Goal: Transaction & Acquisition: Purchase product/service

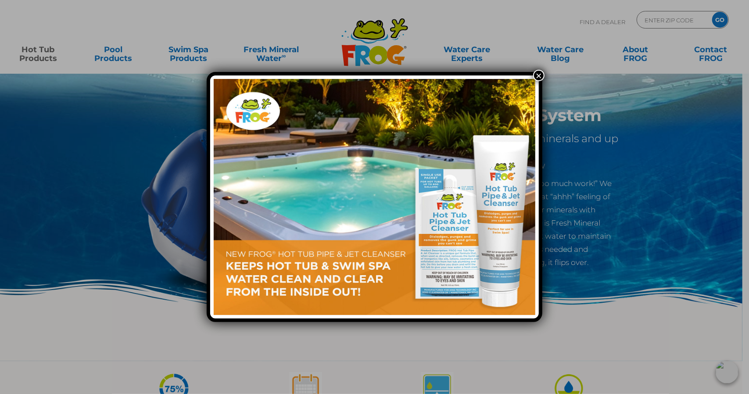
click at [539, 75] on button "×" at bounding box center [538, 75] width 11 height 11
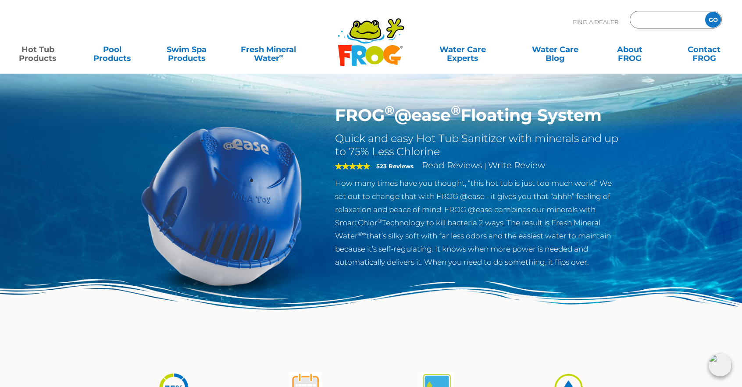
click at [658, 18] on input "Zip Code Form" at bounding box center [666, 20] width 59 height 13
type input "48446"
click at [706, 12] on input "GO" at bounding box center [714, 20] width 16 height 16
click at [720, 22] on input "GO" at bounding box center [714, 20] width 16 height 16
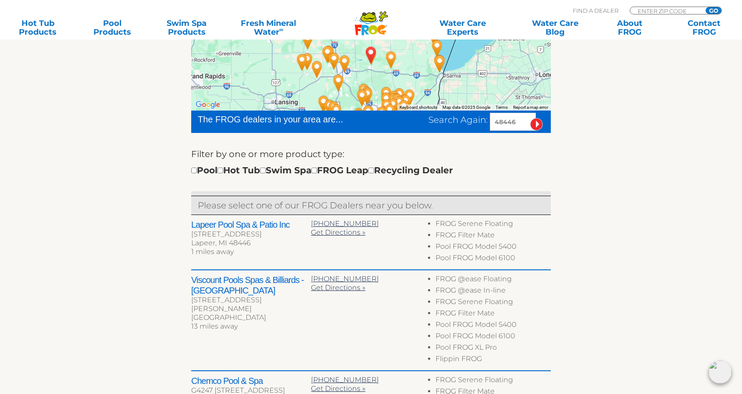
scroll to position [197, 0]
